Goal: Find specific page/section: Find specific page/section

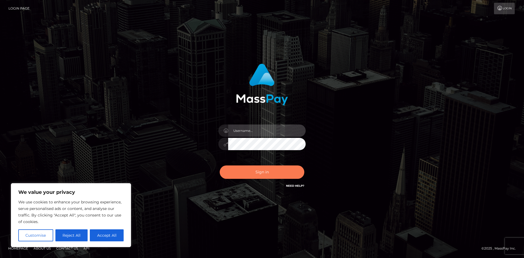
type input "tinan"
click at [262, 171] on button "Sign in" at bounding box center [262, 171] width 85 height 13
type input "tinan"
click at [262, 171] on button "Sign in" at bounding box center [262, 171] width 85 height 13
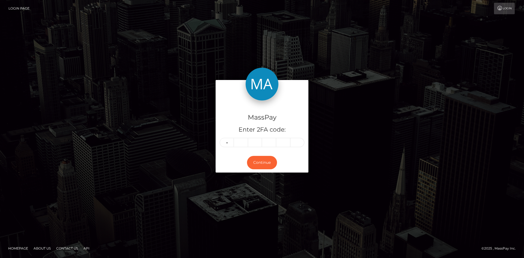
type input "5"
type input "0"
type input "9"
type input "2"
type input "5"
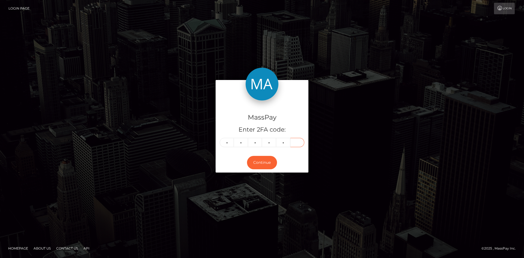
type input "2"
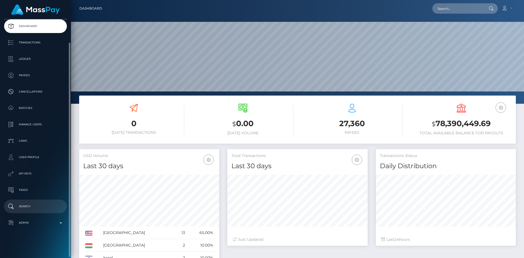
scroll to position [97, 140]
click at [32, 209] on p "Search" at bounding box center [35, 206] width 58 height 8
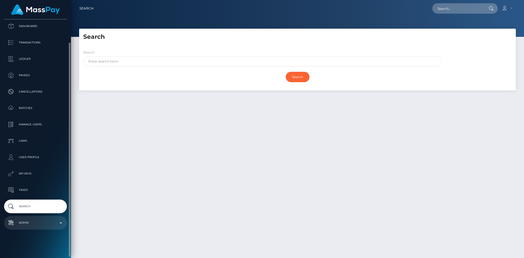
click at [39, 223] on p "Admin" at bounding box center [35, 223] width 58 height 8
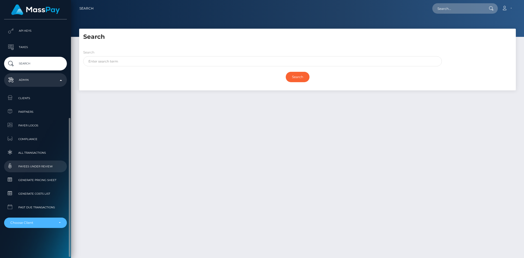
click at [40, 223] on div "Choose Client" at bounding box center [32, 222] width 44 height 4
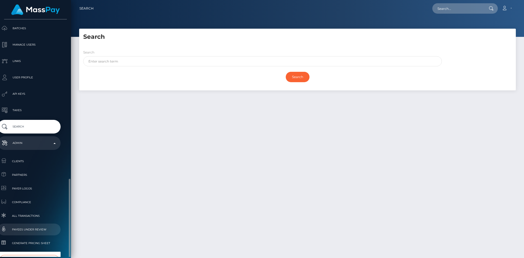
scroll to position [167, 6]
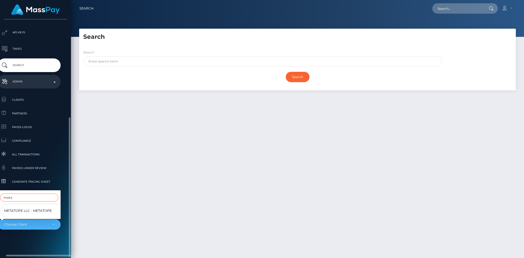
type input "meta"
click at [25, 207] on span "Metatope LLC - MetaTope" at bounding box center [28, 210] width 48 height 7
select select "348"
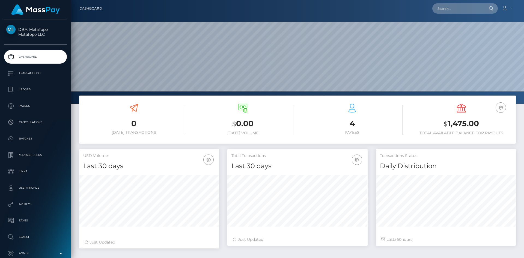
scroll to position [97, 140]
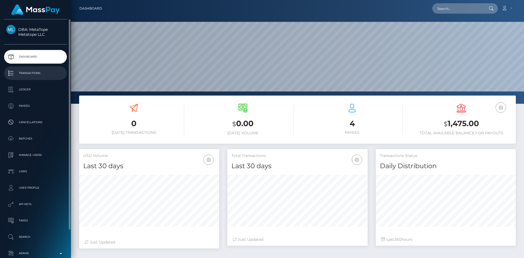
click at [41, 75] on p "Transactions" at bounding box center [35, 73] width 58 height 8
